Goal: Information Seeking & Learning: Understand process/instructions

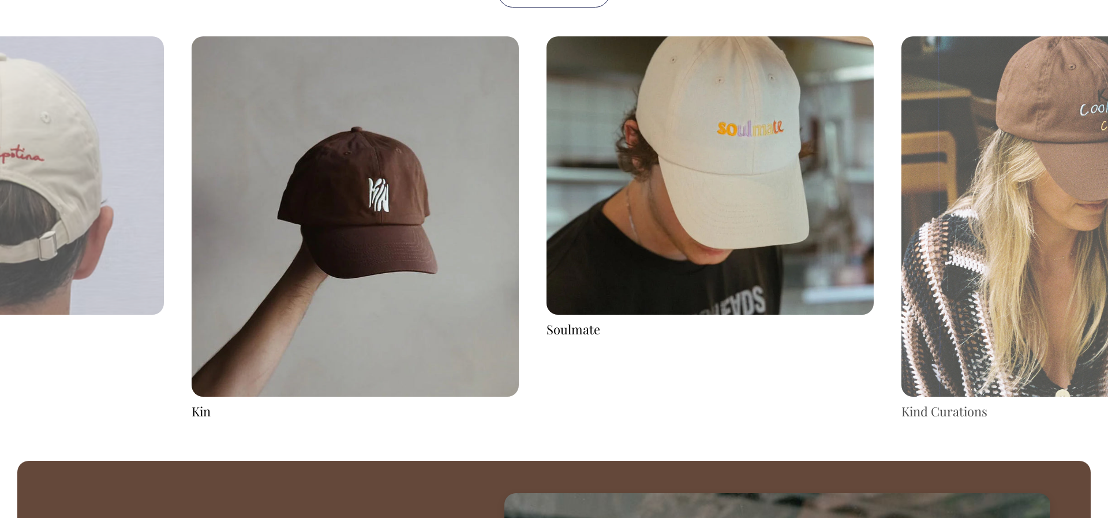
scroll to position [2288, 0]
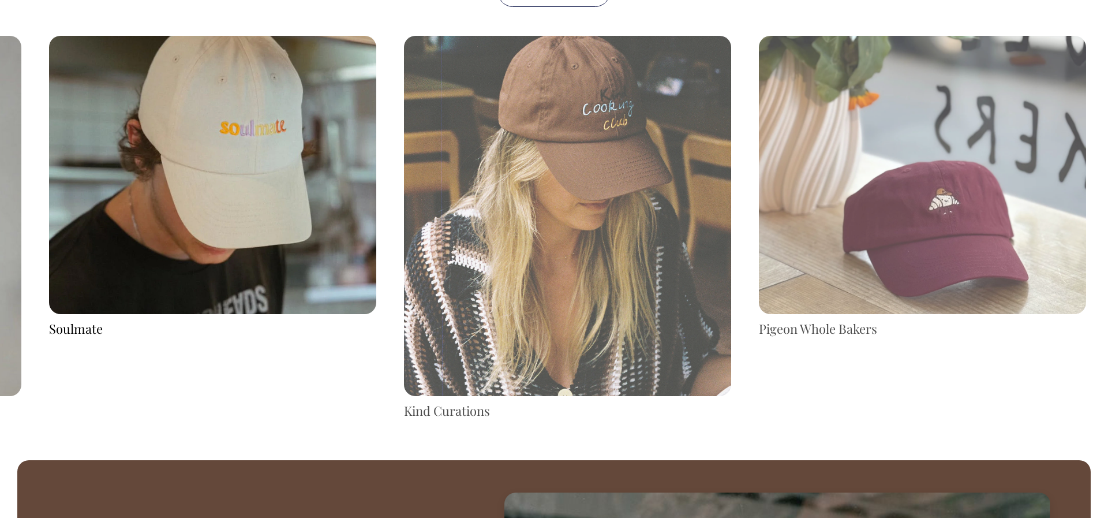
drag, startPoint x: 806, startPoint y: 238, endPoint x: 311, endPoint y: 234, distance: 495.2
click at [310, 234] on img at bounding box center [212, 175] width 327 height 278
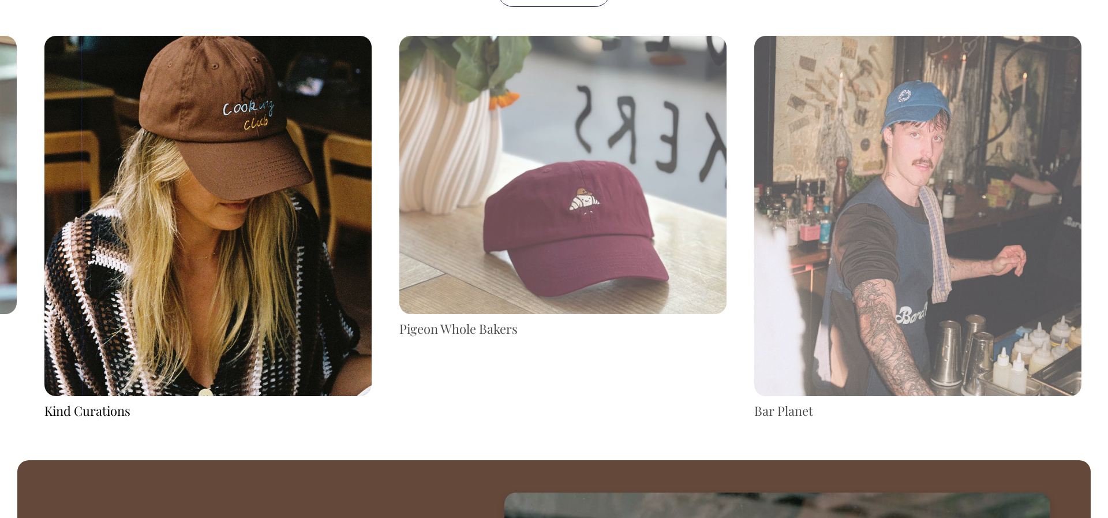
drag, startPoint x: 940, startPoint y: 226, endPoint x: 352, endPoint y: 256, distance: 588.9
click at [399, 256] on img at bounding box center [562, 175] width 327 height 278
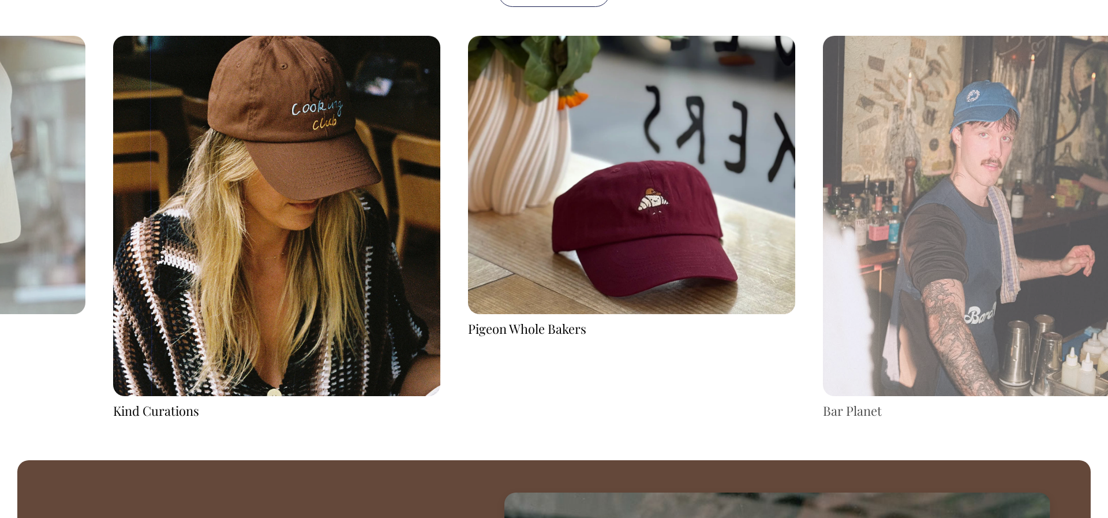
drag, startPoint x: 852, startPoint y: 259, endPoint x: 604, endPoint y: 259, distance: 248.2
click at [823, 261] on img at bounding box center [986, 216] width 327 height 360
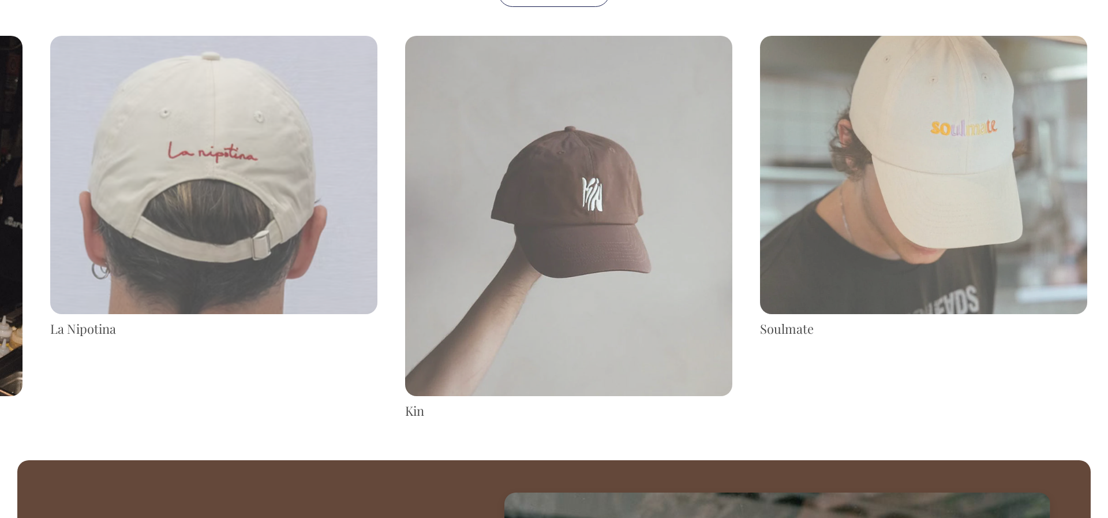
drag, startPoint x: 836, startPoint y: 241, endPoint x: 115, endPoint y: 229, distance: 720.9
click at [111, 229] on img at bounding box center [213, 175] width 327 height 278
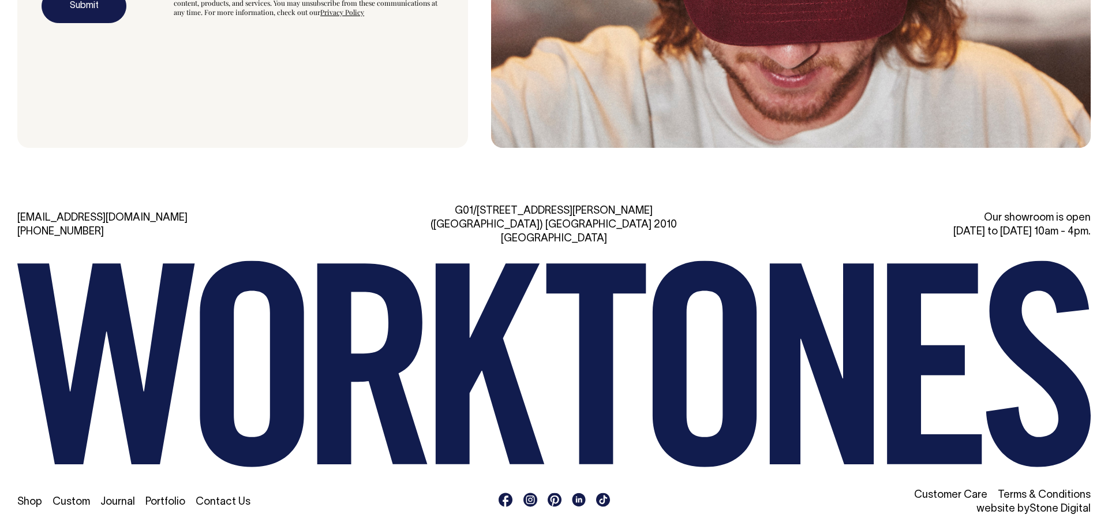
scroll to position [3968, 0]
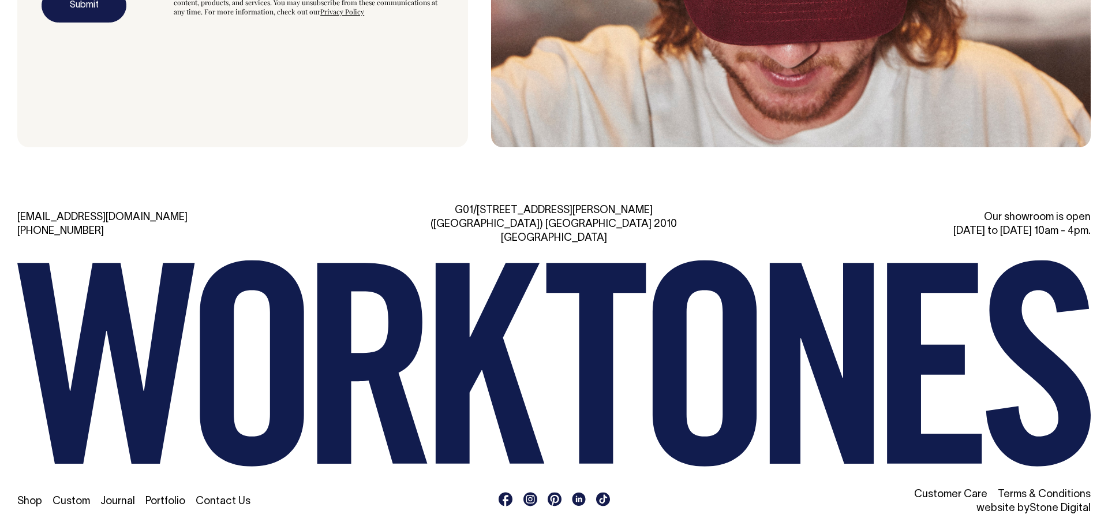
click at [156, 496] on link "Portfolio" at bounding box center [165, 501] width 40 height 10
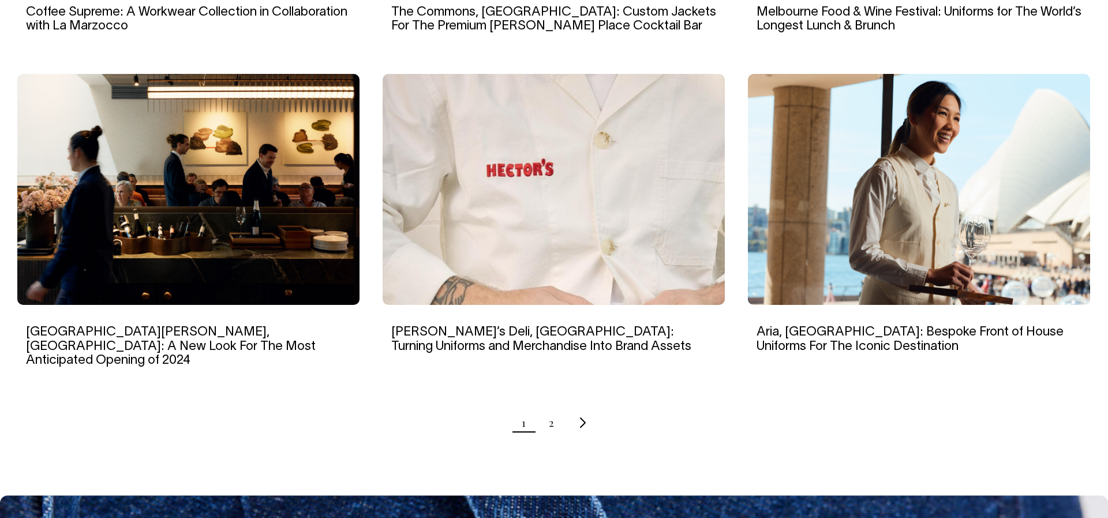
scroll to position [1055, 0]
click at [575, 227] on img at bounding box center [554, 189] width 342 height 231
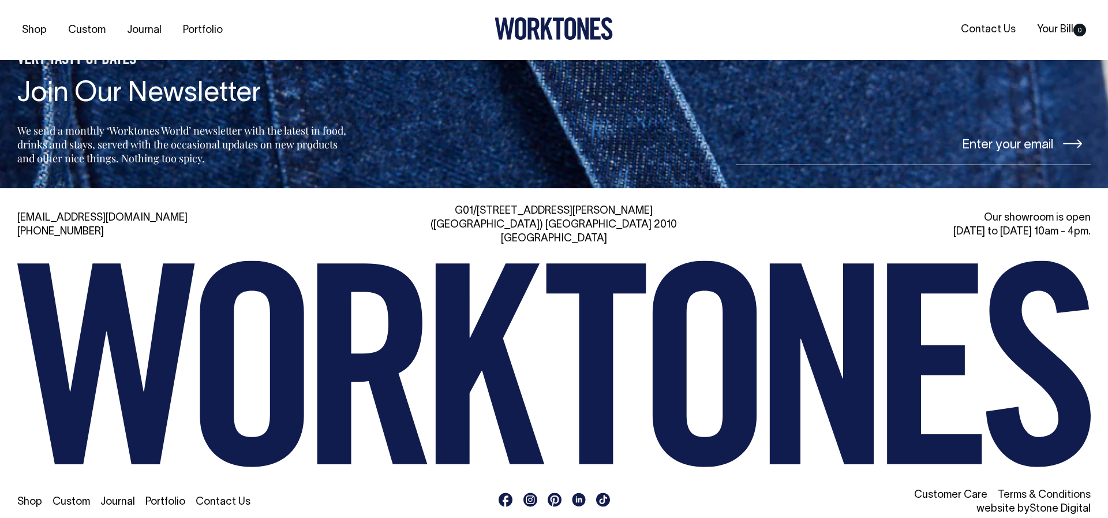
scroll to position [6964, 0]
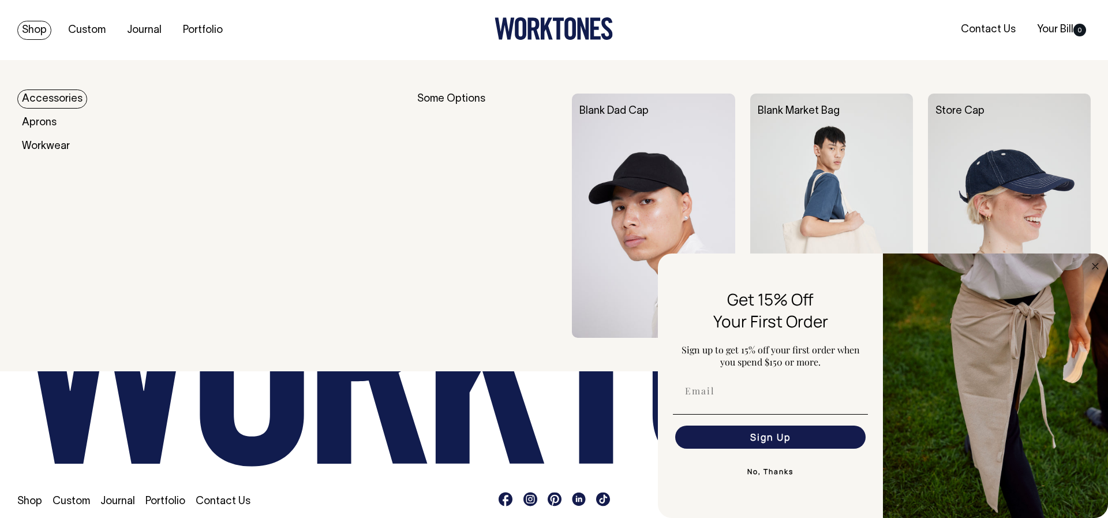
click at [41, 32] on link "Shop" at bounding box center [34, 30] width 34 height 19
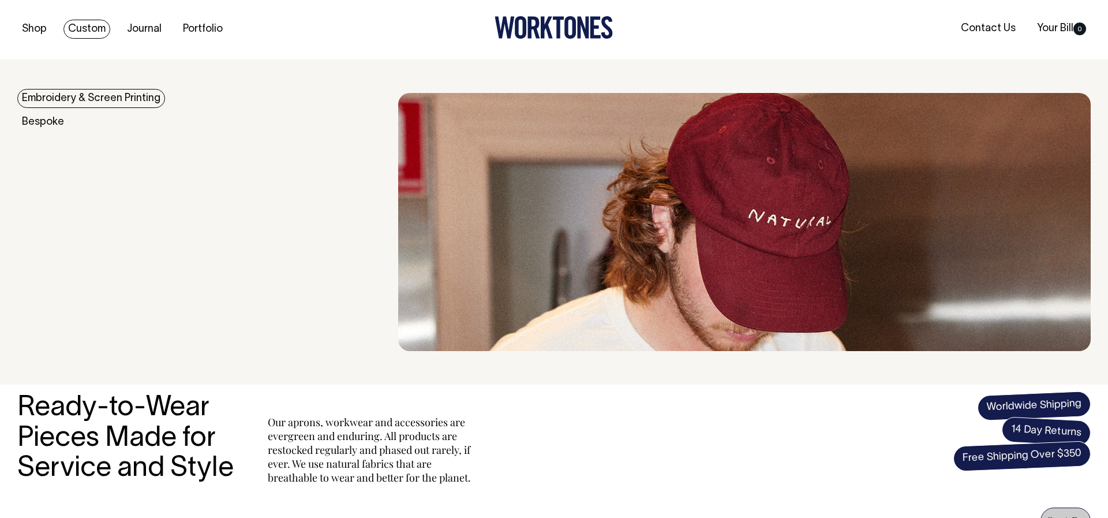
scroll to position [2, 0]
click at [81, 98] on link "Embroidery & Screen Printing" at bounding box center [91, 97] width 148 height 19
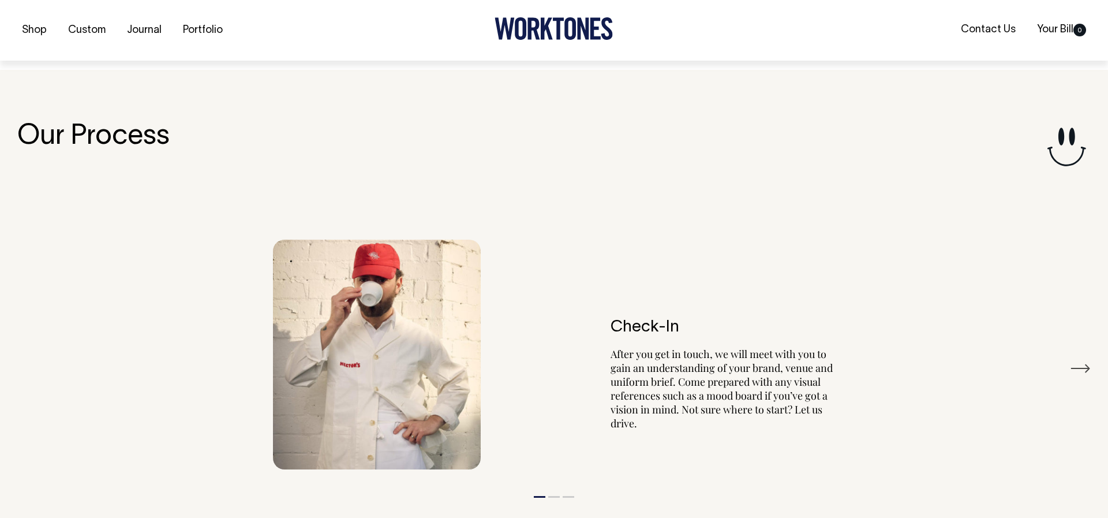
scroll to position [1311, 0]
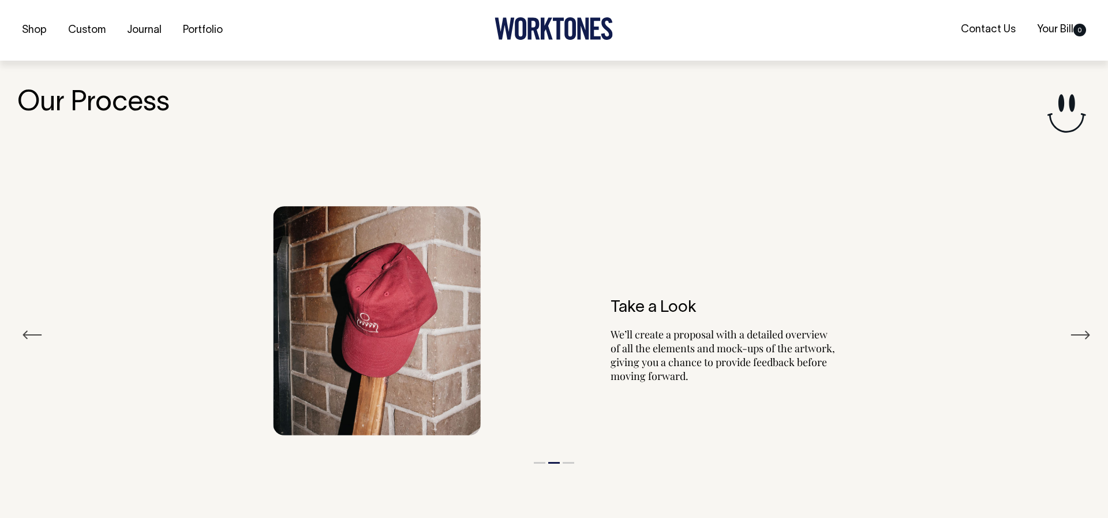
click at [571, 462] on button "3" at bounding box center [569, 463] width 12 height 2
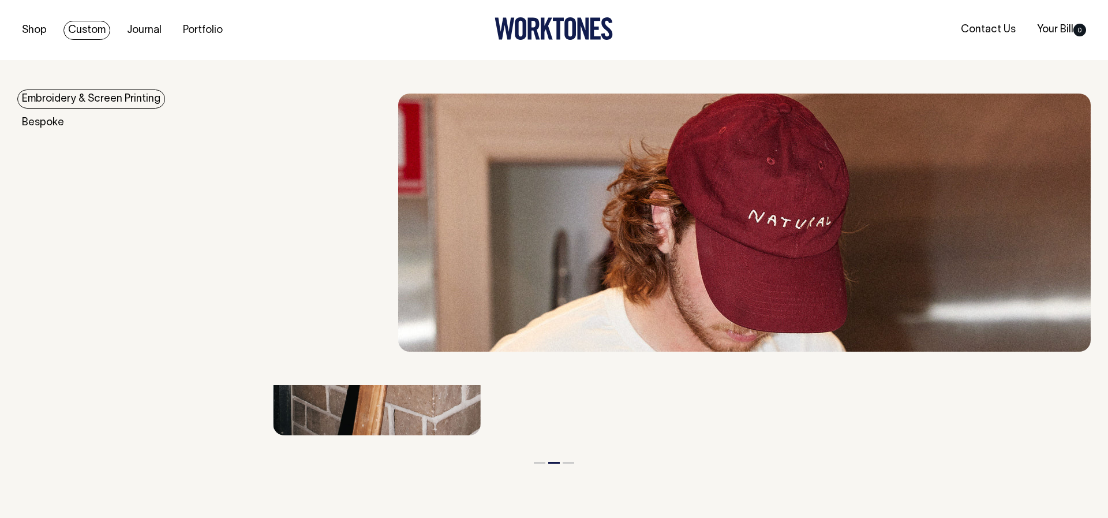
click at [74, 95] on link "Embroidery & Screen Printing" at bounding box center [91, 98] width 148 height 19
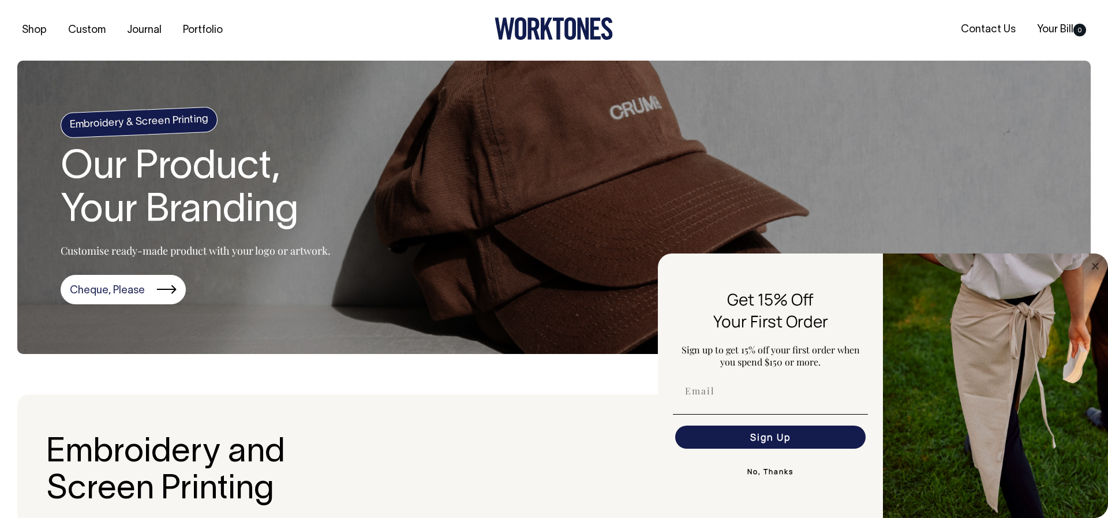
click at [68, 99] on section "Embroidery & Screen Printing Our Product, Your Branding Customise ready-made pr…" at bounding box center [553, 207] width 1073 height 293
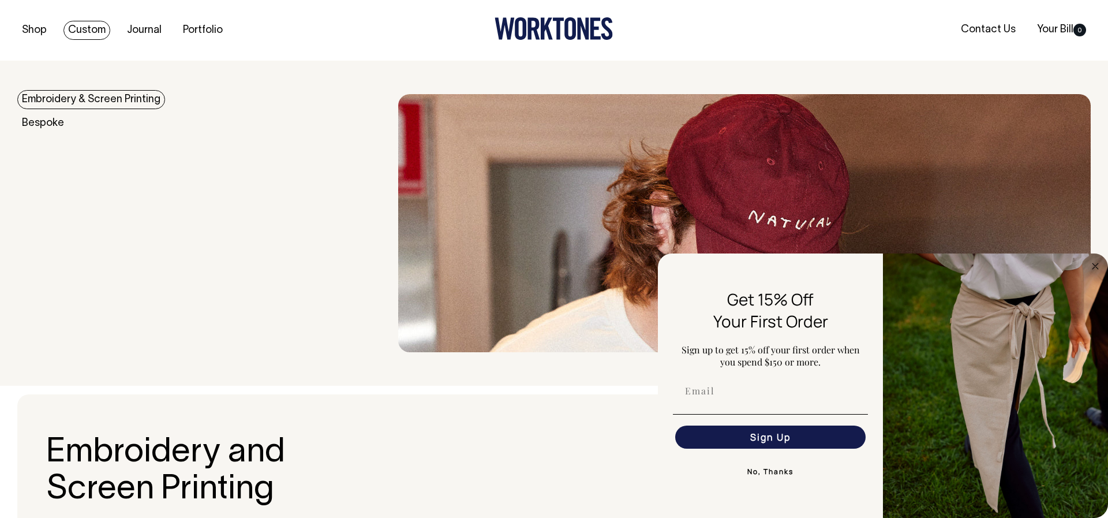
click at [39, 102] on link "Embroidery & Screen Printing" at bounding box center [91, 99] width 148 height 19
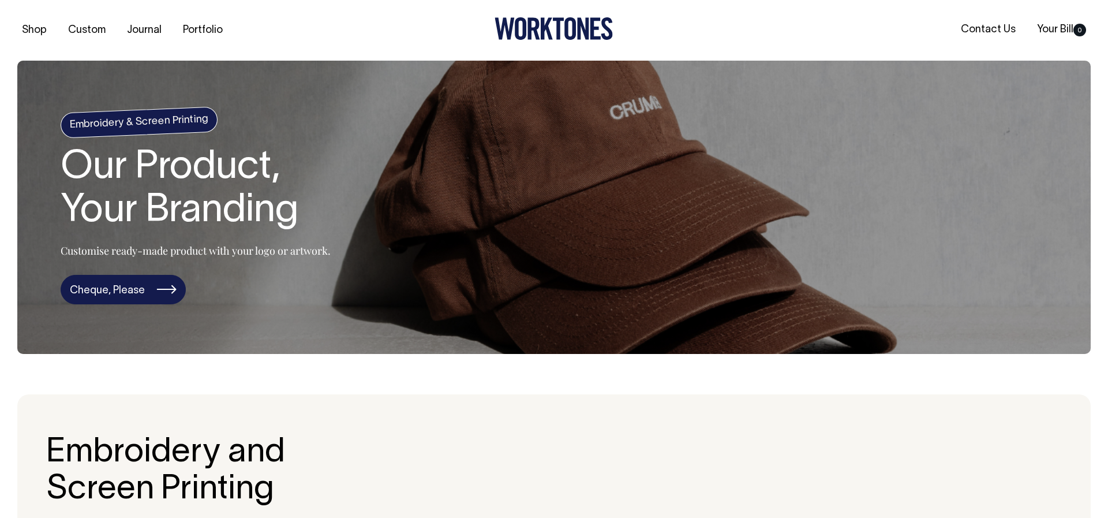
click at [124, 285] on link "Cheque, Please" at bounding box center [123, 290] width 125 height 30
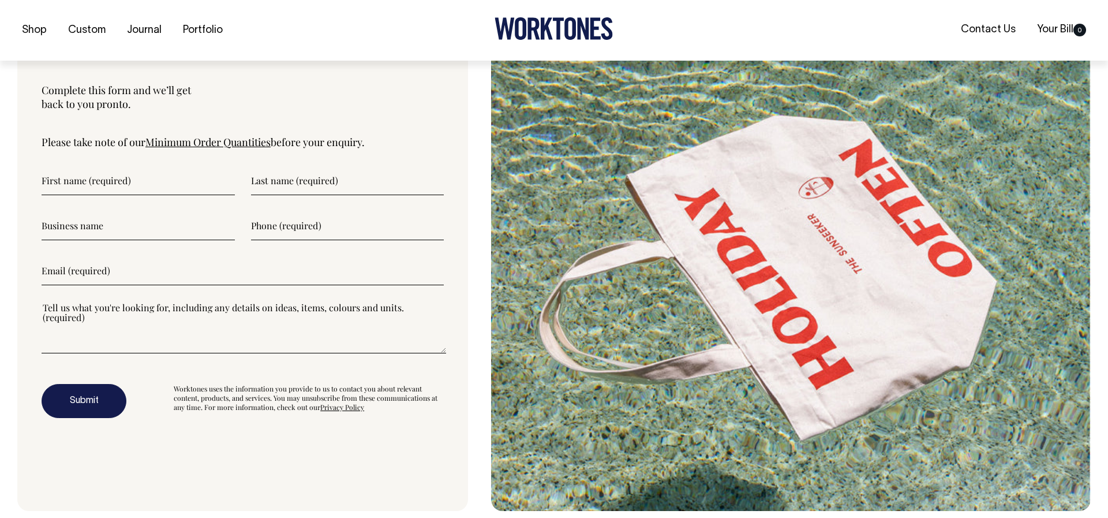
scroll to position [3081, 0]
click at [255, 141] on link "Minimum Order Quantities" at bounding box center [207, 141] width 125 height 14
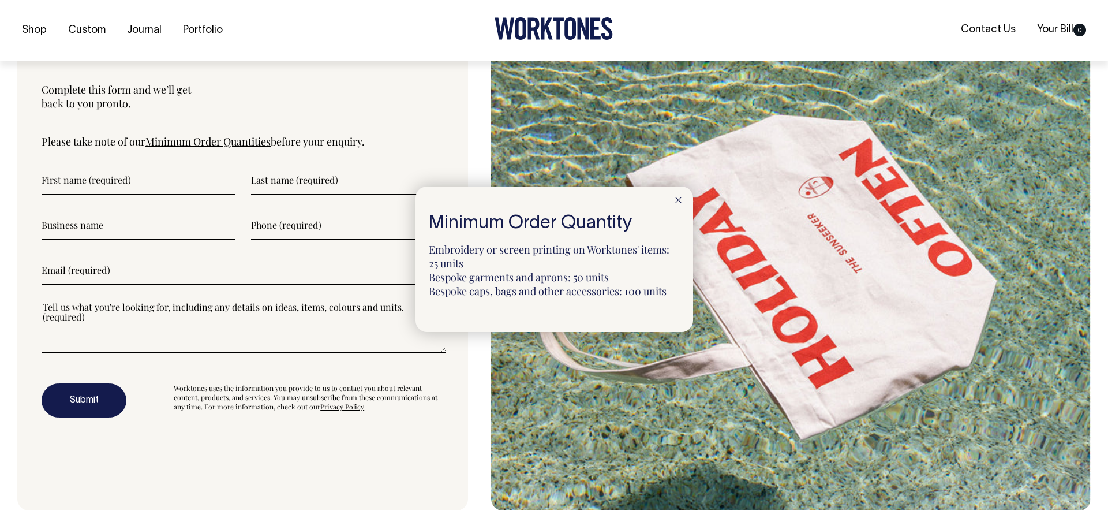
click at [680, 200] on icon at bounding box center [678, 200] width 6 height 6
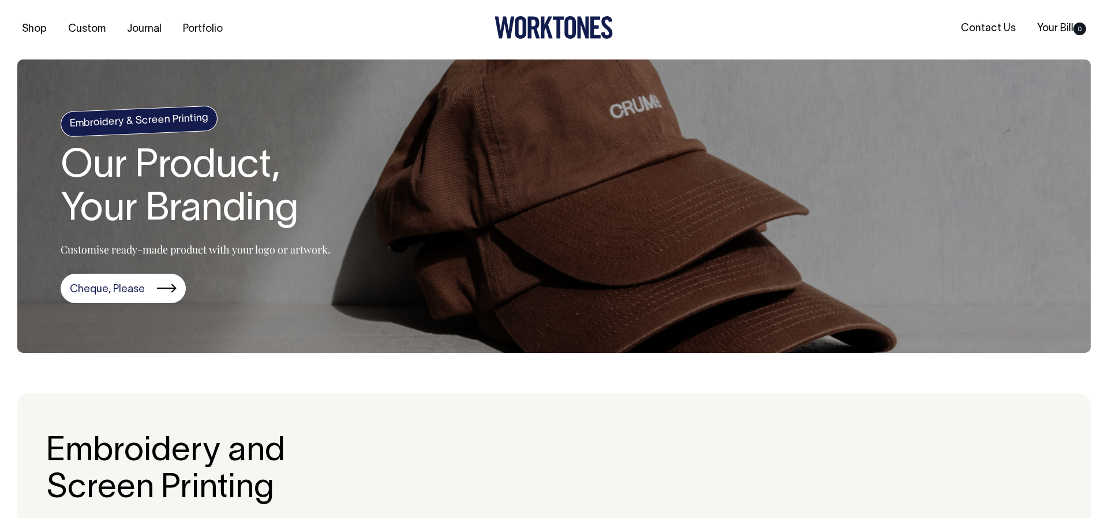
scroll to position [0, 0]
